Goal: Find specific page/section: Find specific page/section

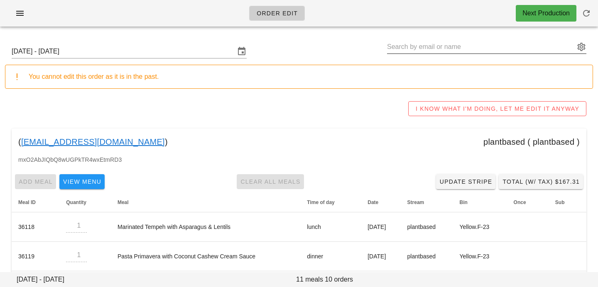
click at [473, 43] on input "text" at bounding box center [481, 46] width 188 height 13
paste input "[PERSON_NAME][EMAIL_ADDRESS][DOMAIN_NAME]"
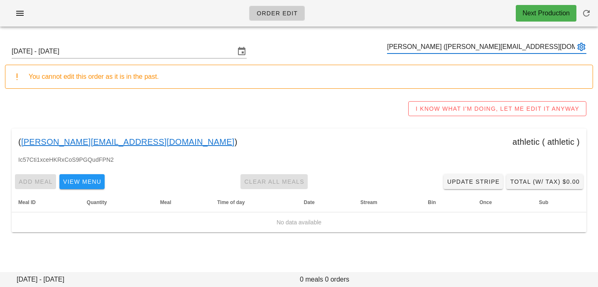
type input "[PERSON_NAME] ([PERSON_NAME][EMAIL_ADDRESS][DOMAIN_NAME])"
paste input "[EMAIL_ADDRESS][DOMAIN_NAME]"
type input "[EMAIL_ADDRESS][DOMAIN_NAME]"
paste input "[EMAIL_ADDRESS][DOMAIN_NAME]"
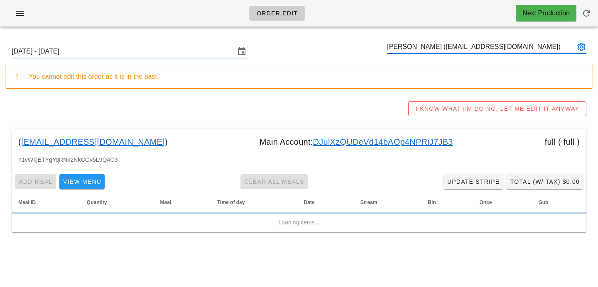
type input "[PERSON_NAME] ([EMAIL_ADDRESS][DOMAIN_NAME])"
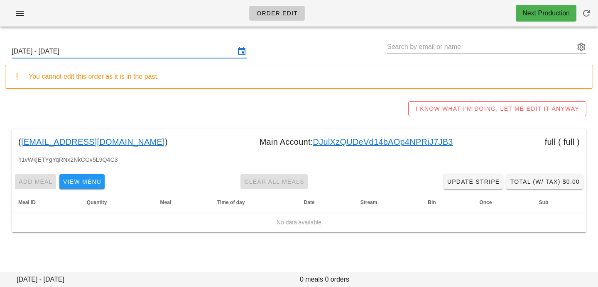
click at [160, 52] on input "[DATE] - [DATE]" at bounding box center [123, 51] width 223 height 13
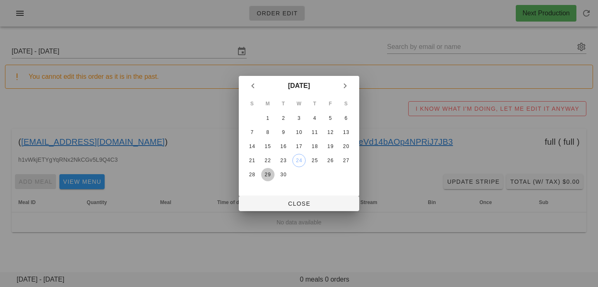
click at [268, 177] on div "29" at bounding box center [267, 175] width 13 height 6
click at [267, 205] on span "Close" at bounding box center [298, 204] width 107 height 7
type input "[DATE] - [DATE]"
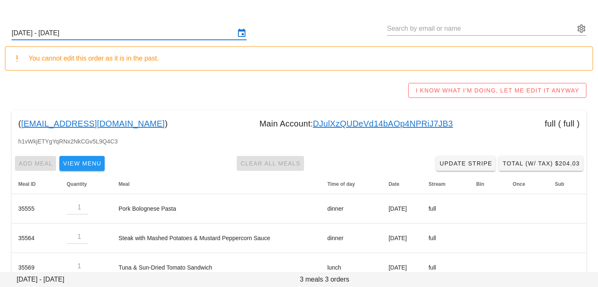
scroll to position [38, 0]
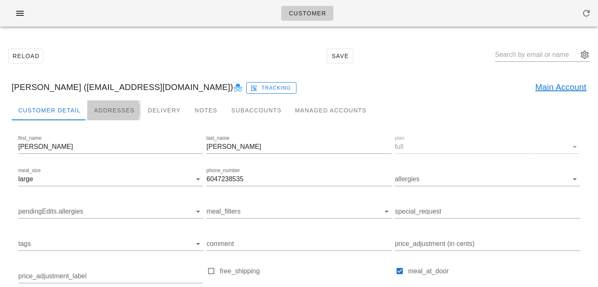
click at [103, 111] on div "Addresses" at bounding box center [114, 110] width 54 height 20
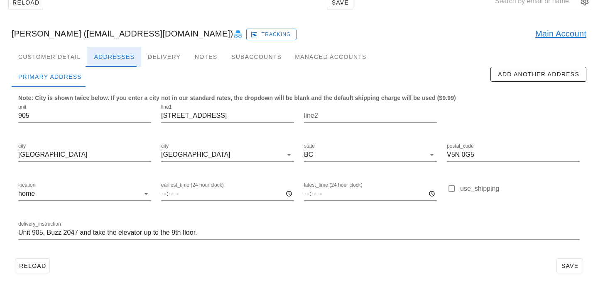
scroll to position [55, 0]
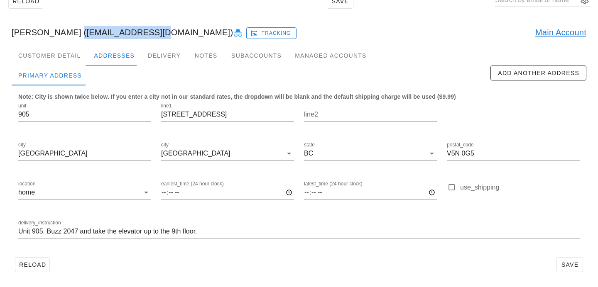
drag, startPoint x: 70, startPoint y: 32, endPoint x: 150, endPoint y: 32, distance: 79.3
click at [150, 32] on div "[PERSON_NAME] ([EMAIL_ADDRESS][DOMAIN_NAME]) Tracking Main Account" at bounding box center [299, 32] width 588 height 27
copy div "[EMAIL_ADDRESS][DOMAIN_NAME]"
click at [77, 56] on div "Customer Detail" at bounding box center [50, 56] width 76 height 20
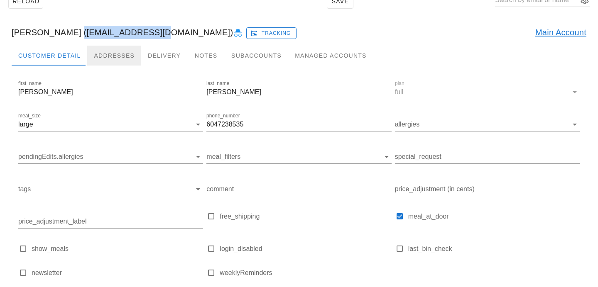
click at [105, 51] on div "Addresses" at bounding box center [114, 56] width 54 height 20
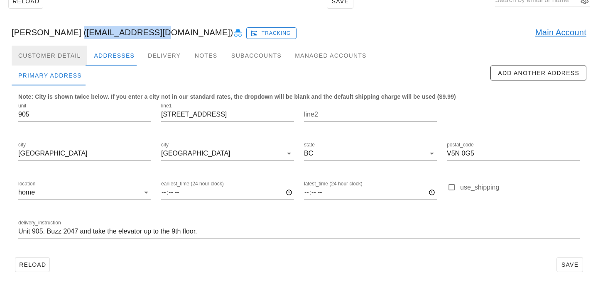
click at [63, 60] on div "Customer Detail" at bounding box center [50, 56] width 76 height 20
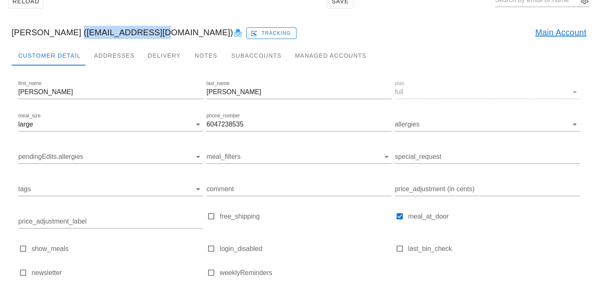
click at [71, 39] on div "Angad Manku (Asluongo@gmail.com) Tracking Main Account" at bounding box center [299, 32] width 588 height 27
drag, startPoint x: 71, startPoint y: 32, endPoint x: 150, endPoint y: 32, distance: 78.5
click at [150, 32] on div "Angad Manku (Asluongo@gmail.com) Tracking Main Account" at bounding box center [299, 32] width 588 height 27
copy div "[EMAIL_ADDRESS][DOMAIN_NAME]"
